Goal: Feedback & Contribution: Submit feedback/report problem

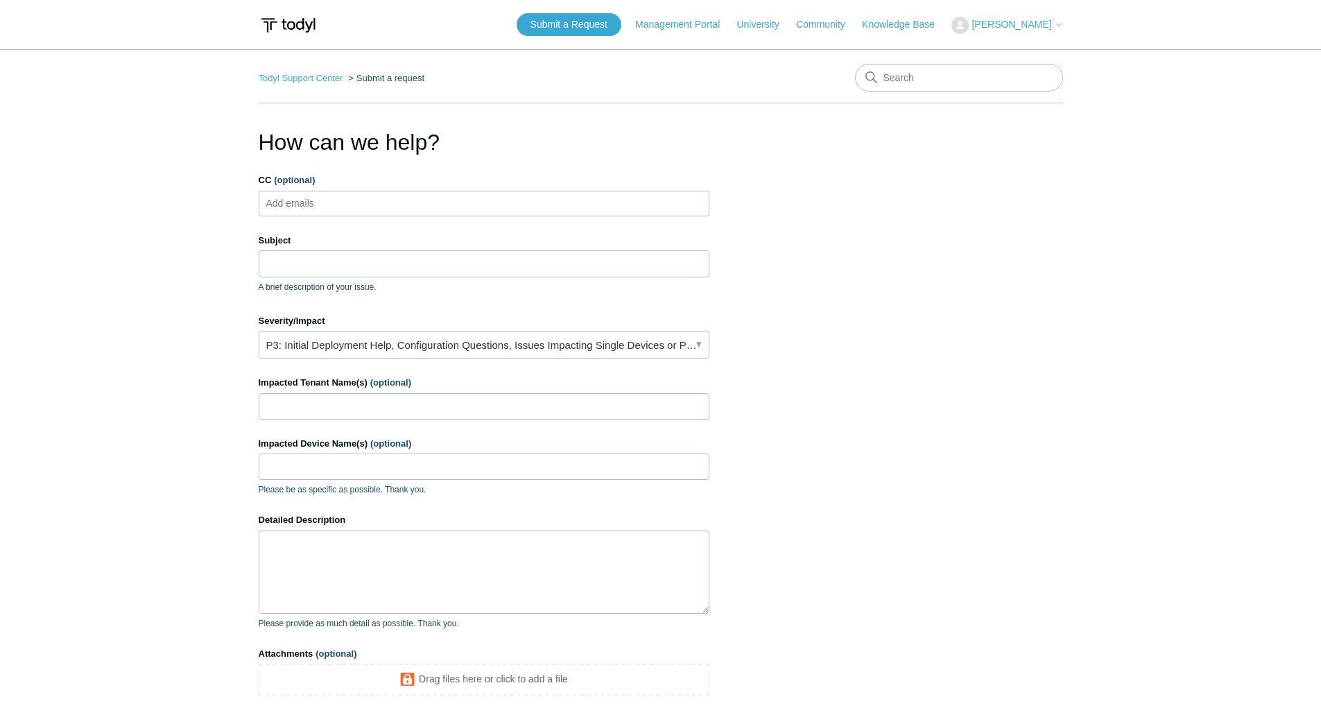
click at [286, 205] on input "CC (optional)" at bounding box center [302, 203] width 83 height 21
type input "[EMAIL_ADDRESS][DOMAIN_NAME]"
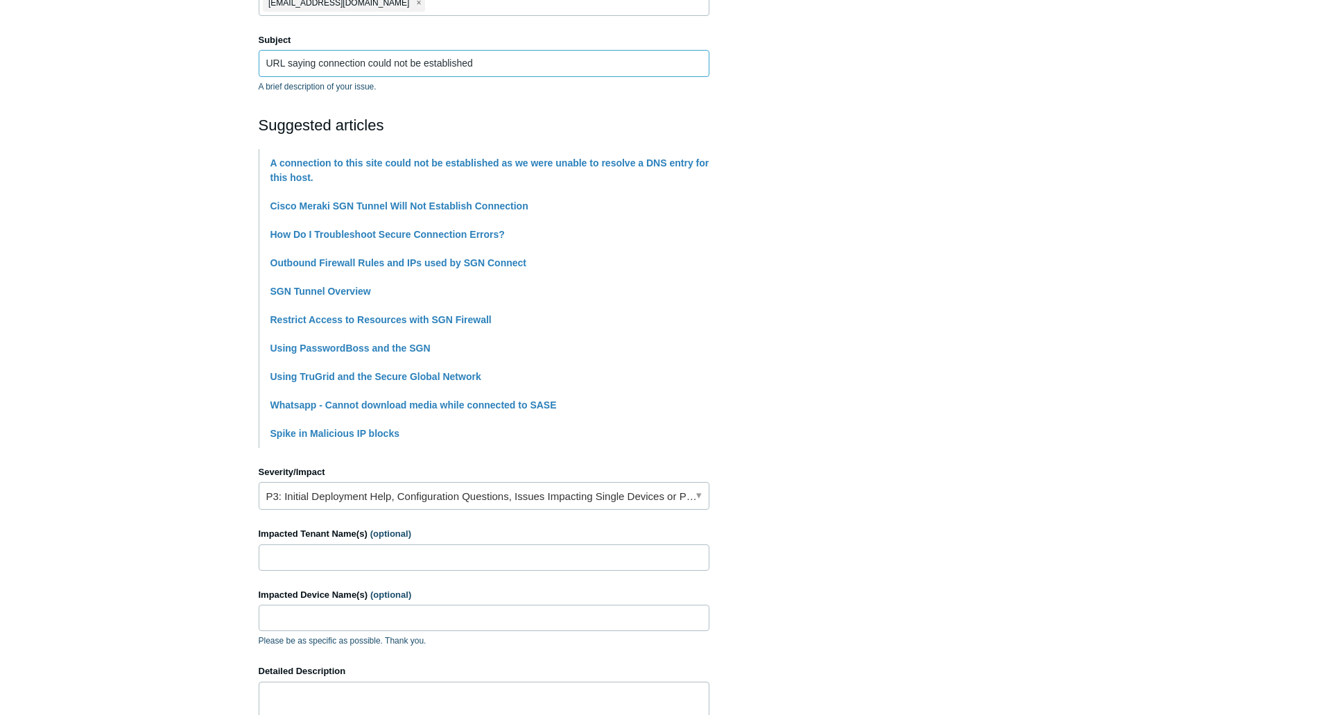
scroll to position [347, 0]
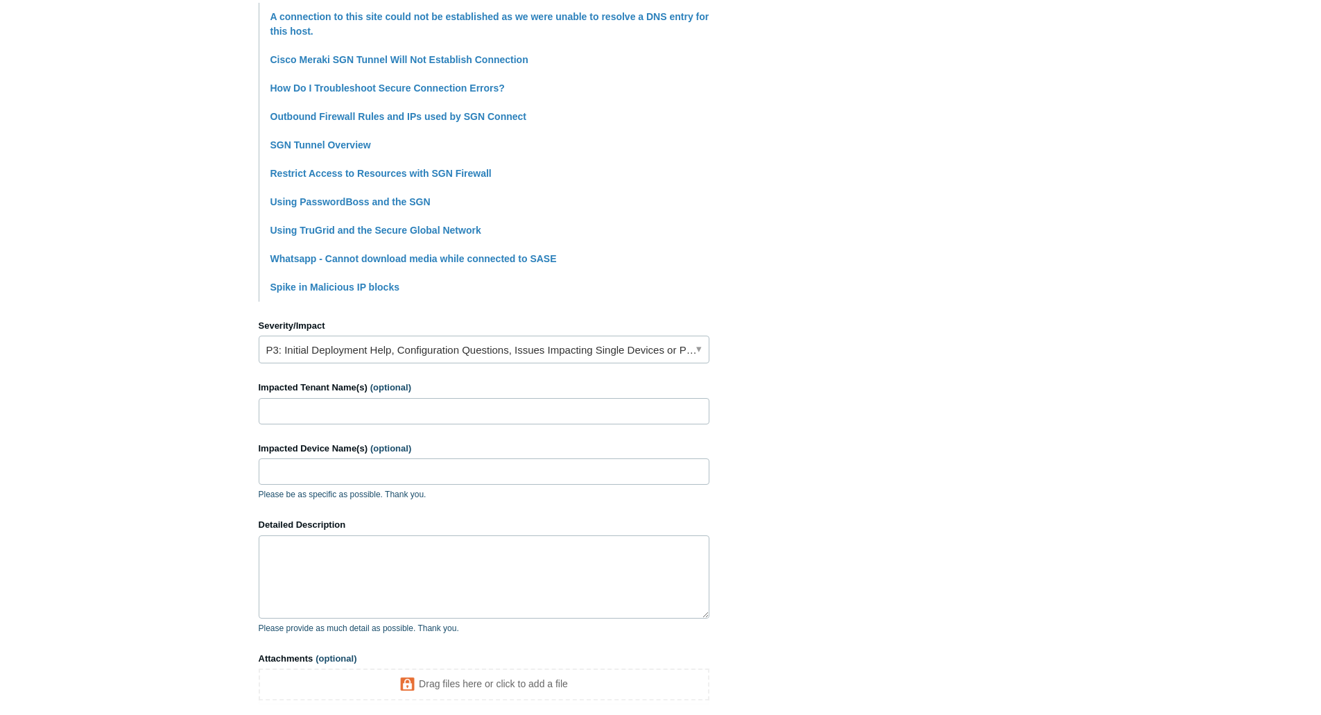
type input "URL saying connection could not be established"
click at [325, 402] on input "Impacted Tenant Name(s) (optional)" at bounding box center [484, 411] width 451 height 26
click at [327, 410] on input "soho" at bounding box center [484, 411] width 451 height 26
drag, startPoint x: 331, startPoint y: 412, endPoint x: 135, endPoint y: 395, distance: 196.3
click at [134, 398] on main "Todyl Support Center Submit a request How can we help? CC (optional) jhall@work…" at bounding box center [660, 235] width 1321 height 1067
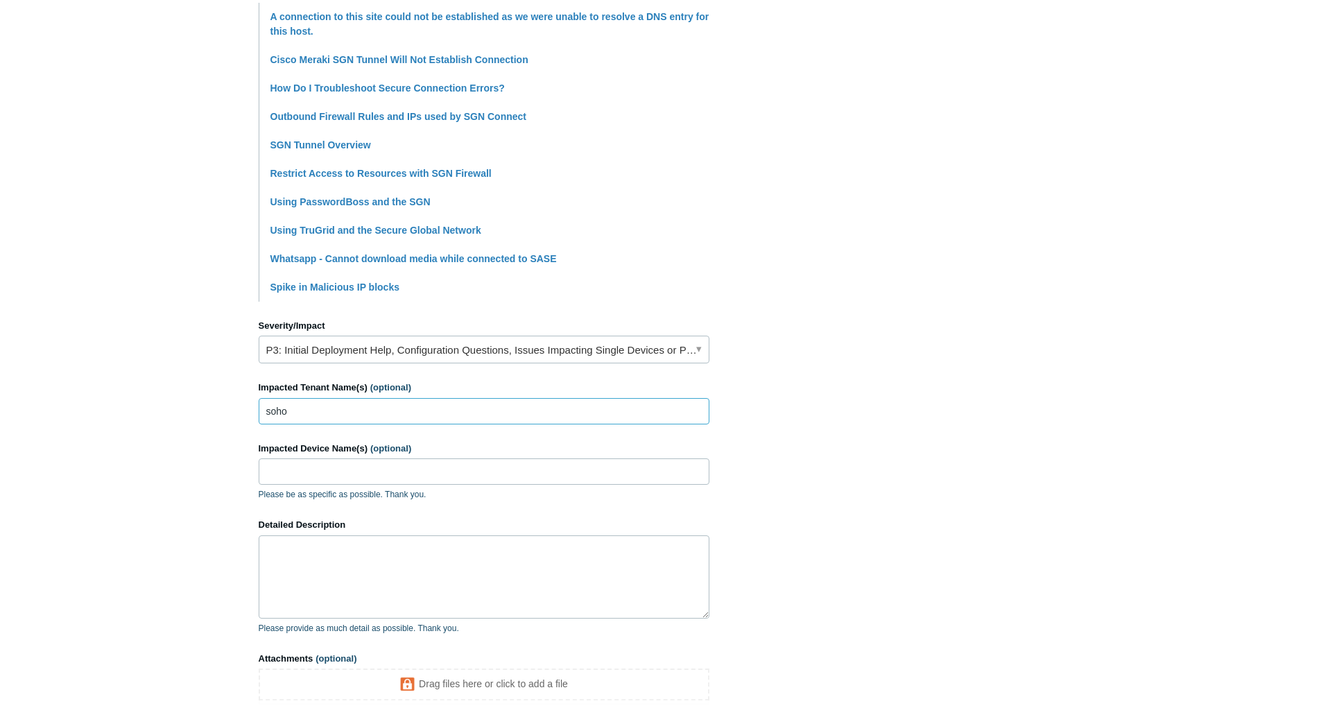
type input "soho"
click at [363, 465] on input "Impacted Device Name(s) (optional)" at bounding box center [484, 472] width 451 height 26
click at [320, 413] on input "soho" at bounding box center [484, 411] width 451 height 26
drag, startPoint x: 314, startPoint y: 411, endPoint x: 88, endPoint y: 370, distance: 229.8
click at [121, 384] on main "Todyl Support Center Submit a request How can we help? CC (optional) jhall@work…" at bounding box center [660, 235] width 1321 height 1067
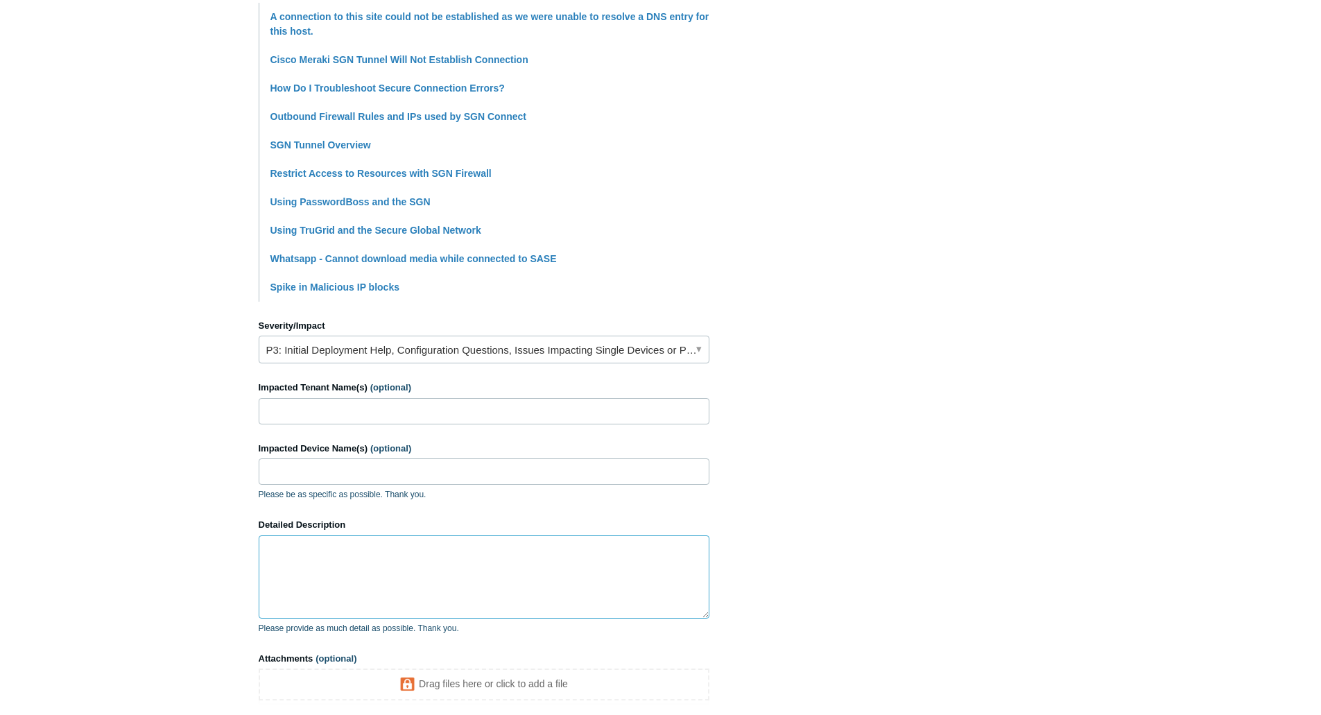
click at [403, 571] on textarea "Detailed Description" at bounding box center [484, 577] width 451 height 83
paste textarea "https://login.estes-express.com/?r"
drag, startPoint x: 486, startPoint y: 571, endPoint x: 501, endPoint y: 573, distance: 15.4
click at [486, 571] on textarea "Hi, When navigating to https://login.estes-express.com/?r we are getting" at bounding box center [484, 577] width 451 height 83
paste textarea "A secure connection to this site could not be established. Unable to contact re…"
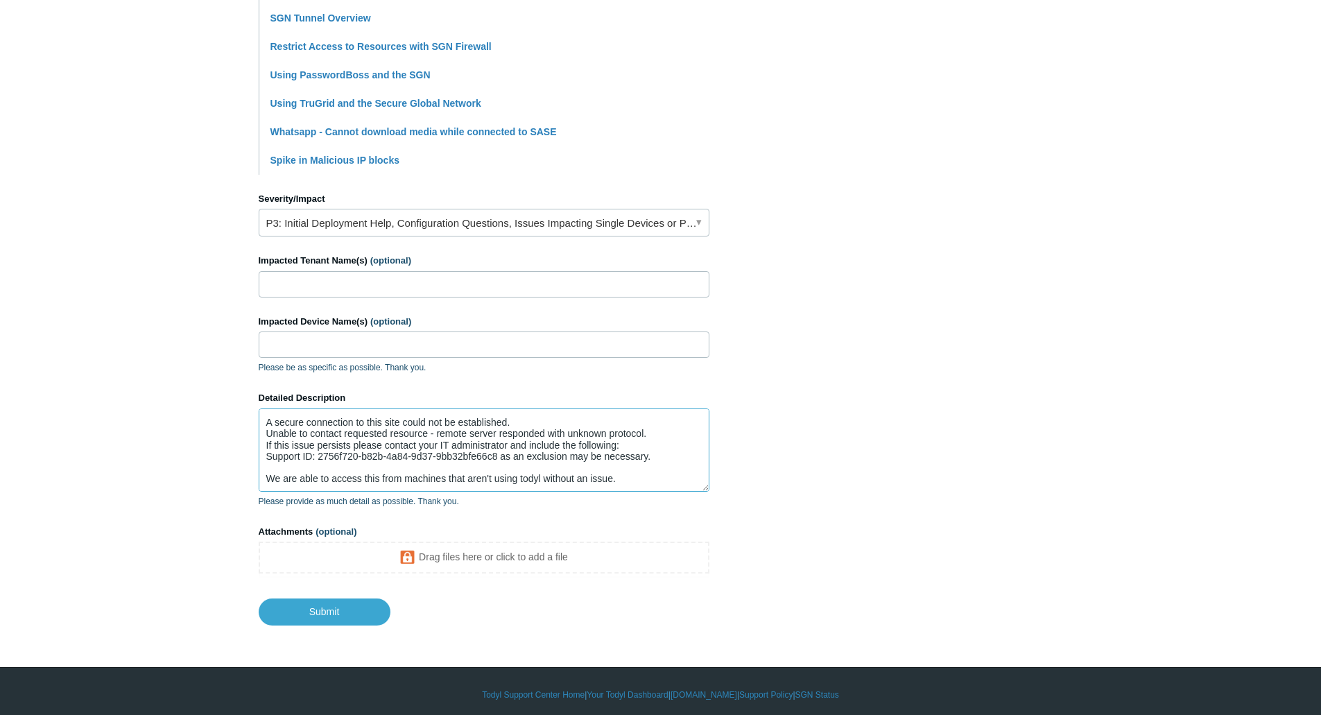
scroll to position [481, 0]
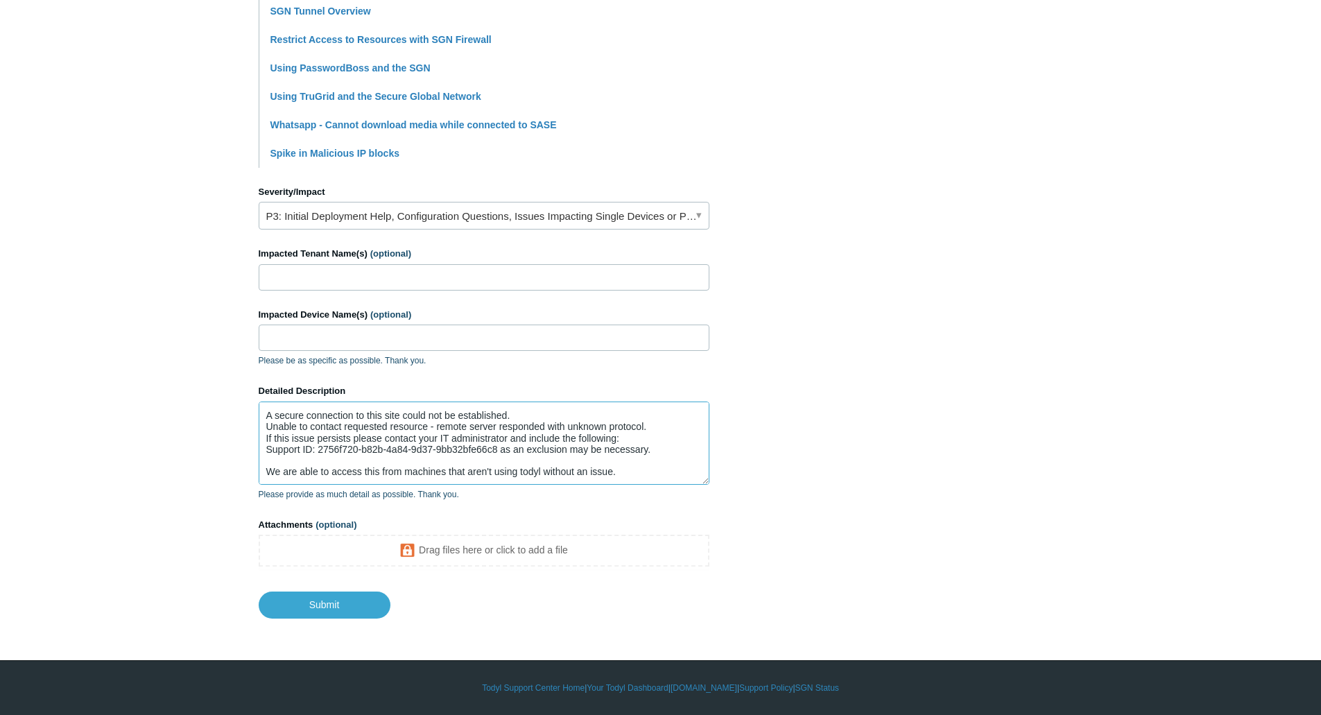
type textarea "Hi, When navigating to https://login.estes-express.com we are getting the follo…"
click at [332, 622] on body "Skip to main content Submit a Request Management Portal University Community Kn…" at bounding box center [660, 117] width 1321 height 1196
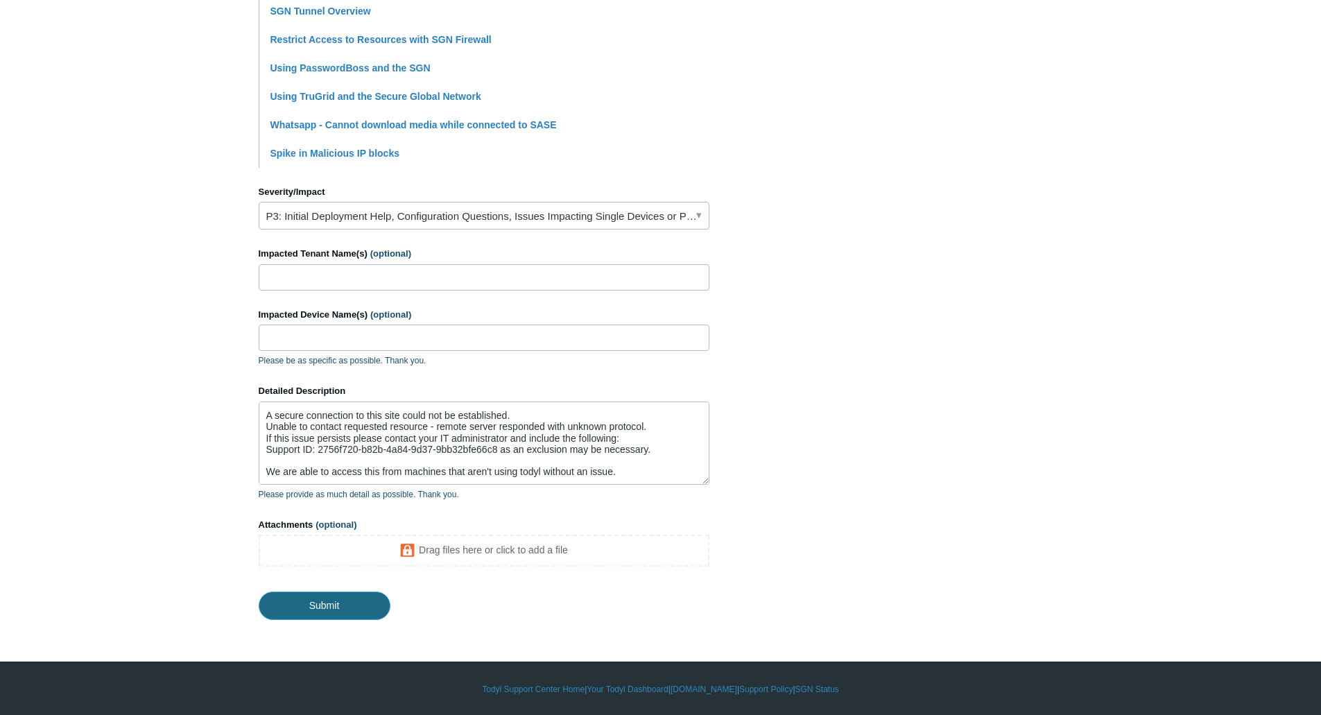
click at [330, 604] on input "Submit" at bounding box center [325, 606] width 132 height 28
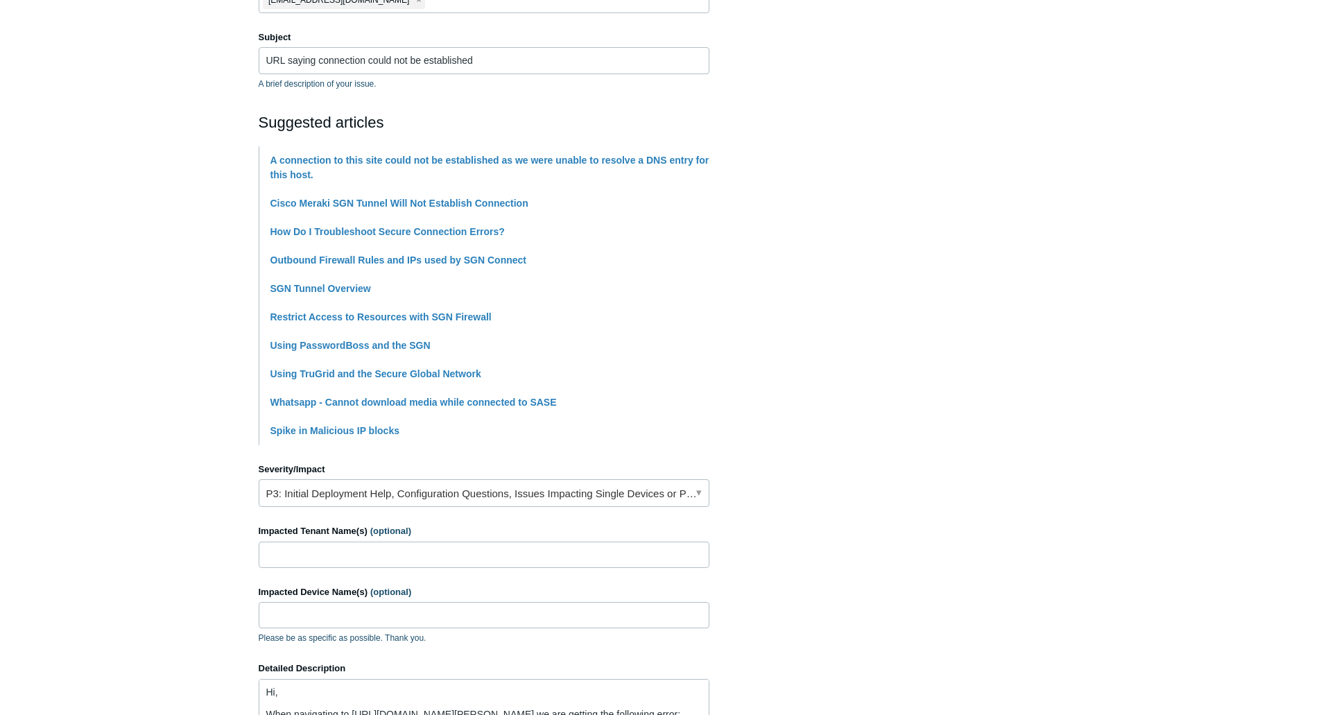
scroll to position [103, 0]
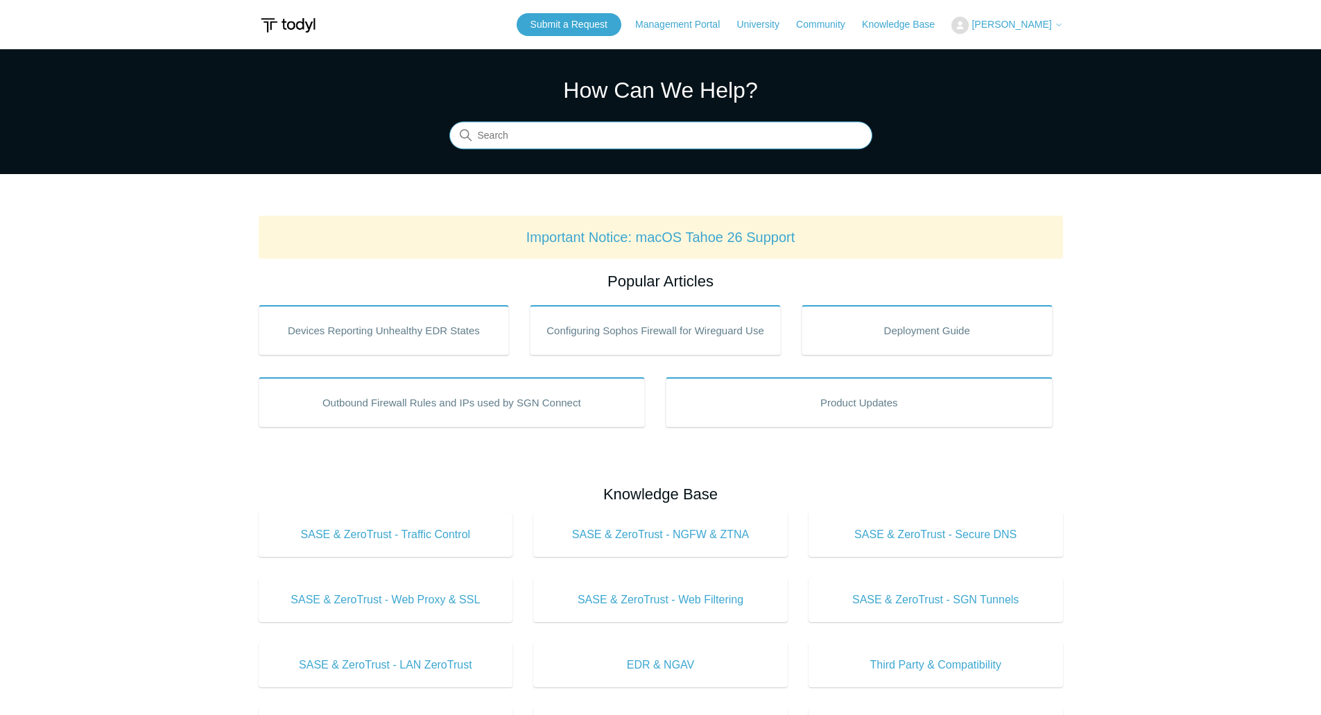
click at [522, 138] on input "Search" at bounding box center [661, 136] width 423 height 28
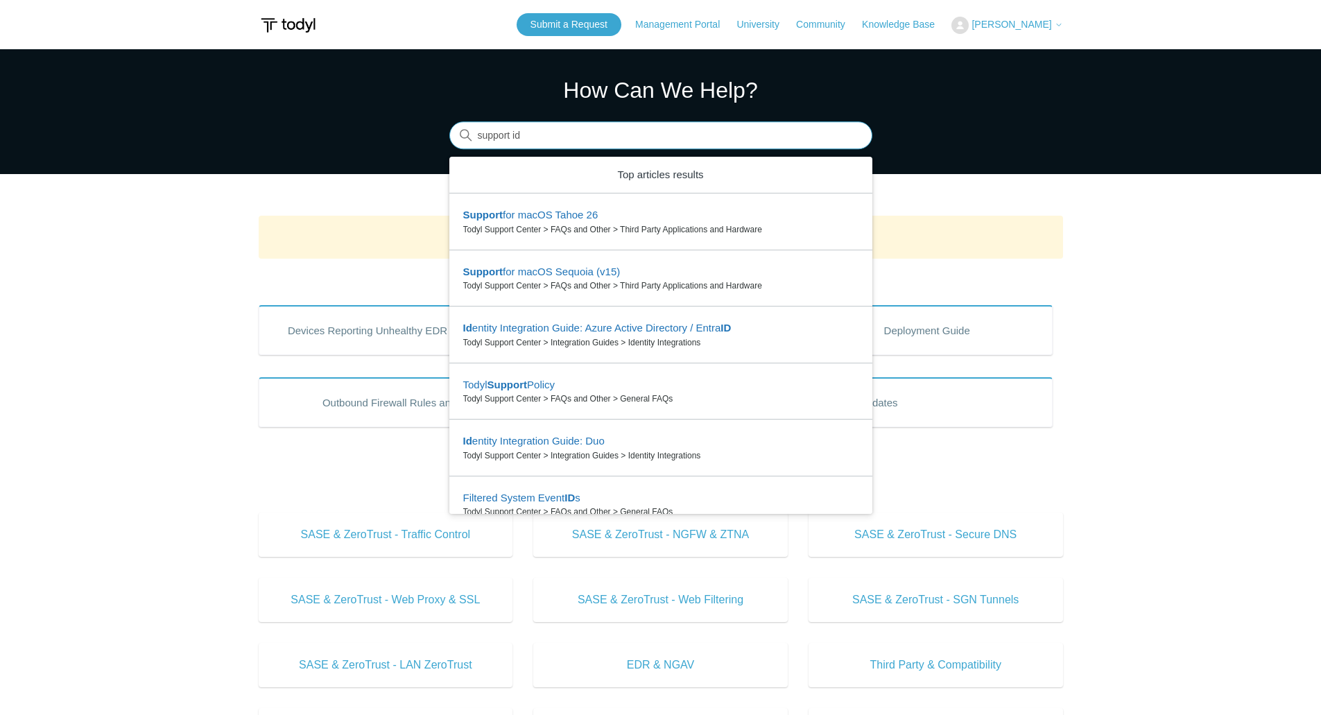
type input "support id"
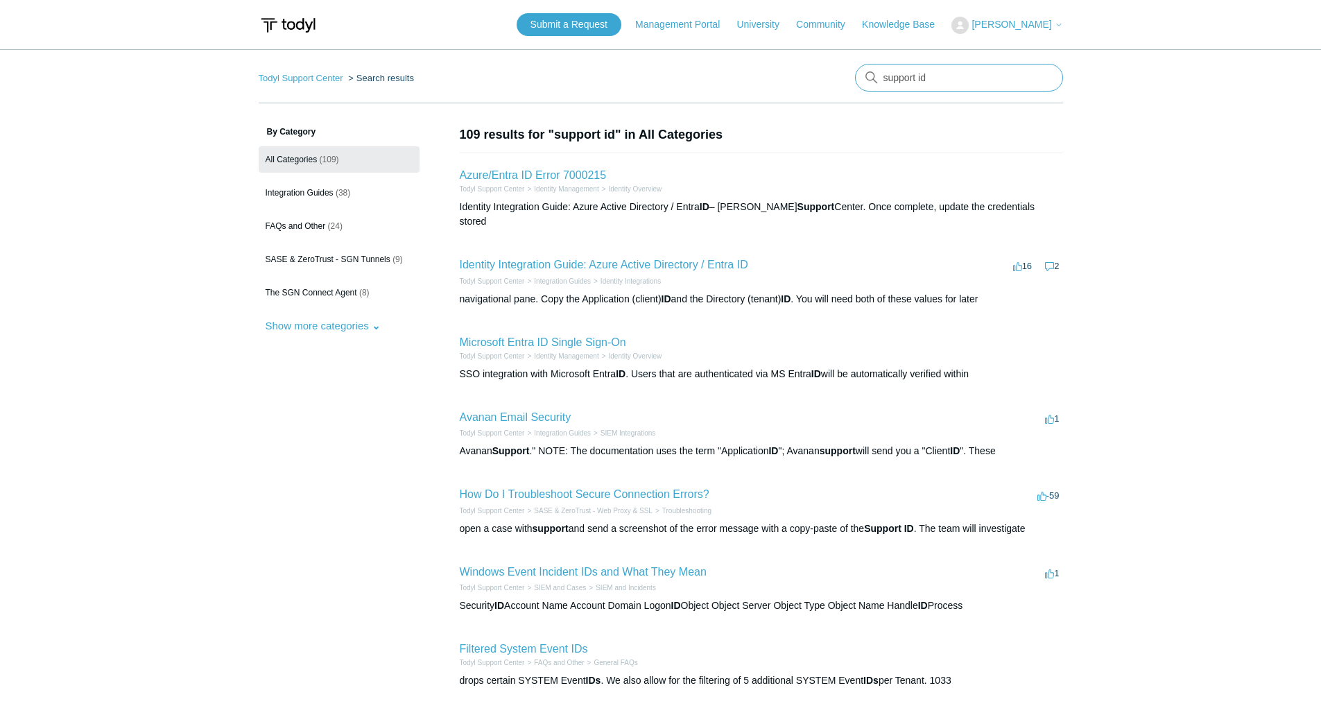
click at [955, 87] on input "support id" at bounding box center [959, 78] width 208 height 28
type input "s"
type input "support id:"
